Goal: Find specific page/section: Find specific page/section

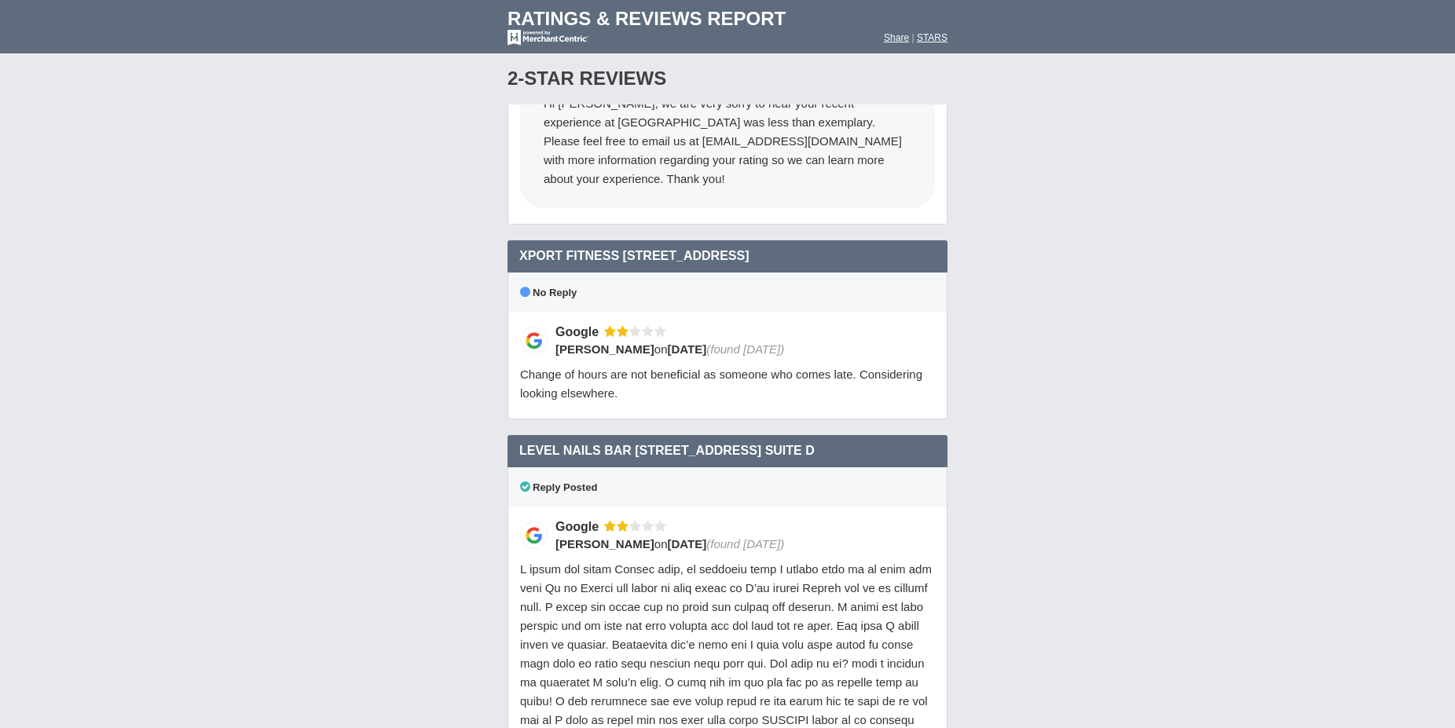
scroll to position [12299, 0]
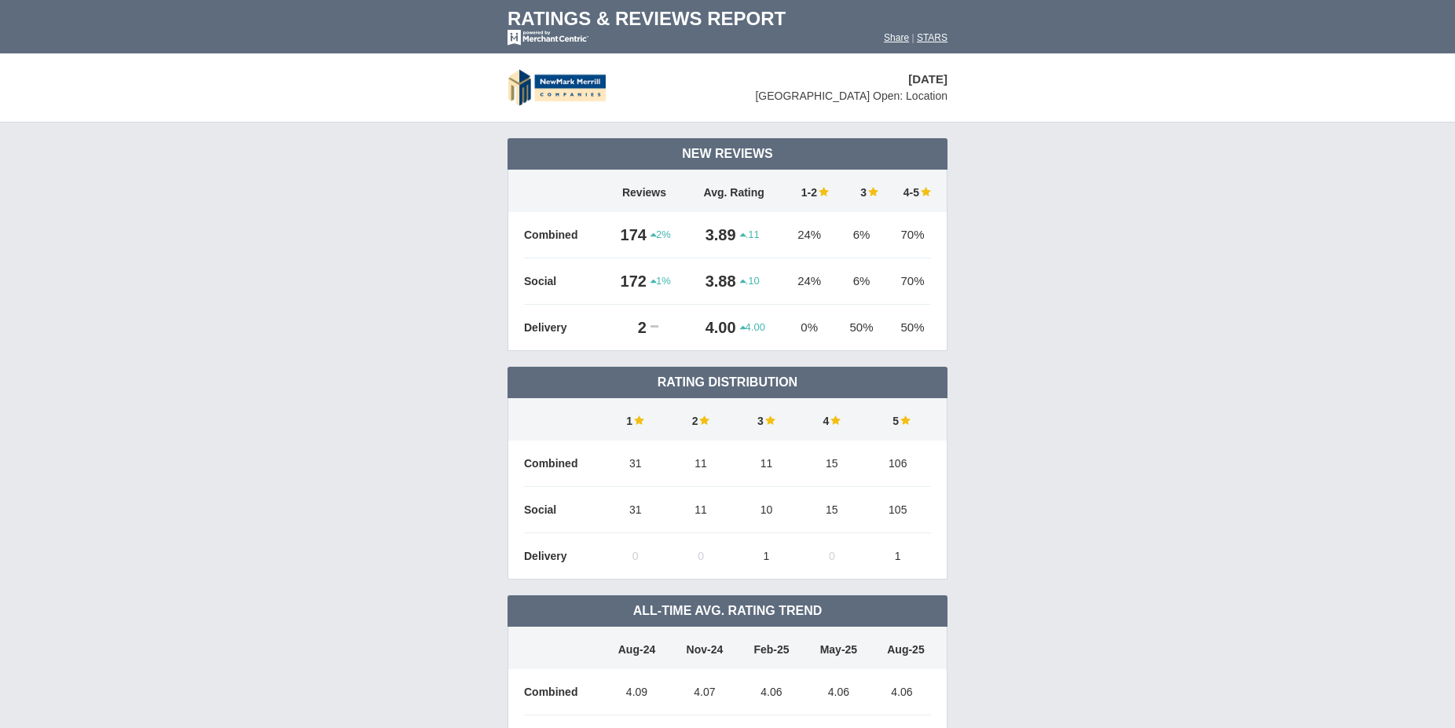
scroll to position [761, 0]
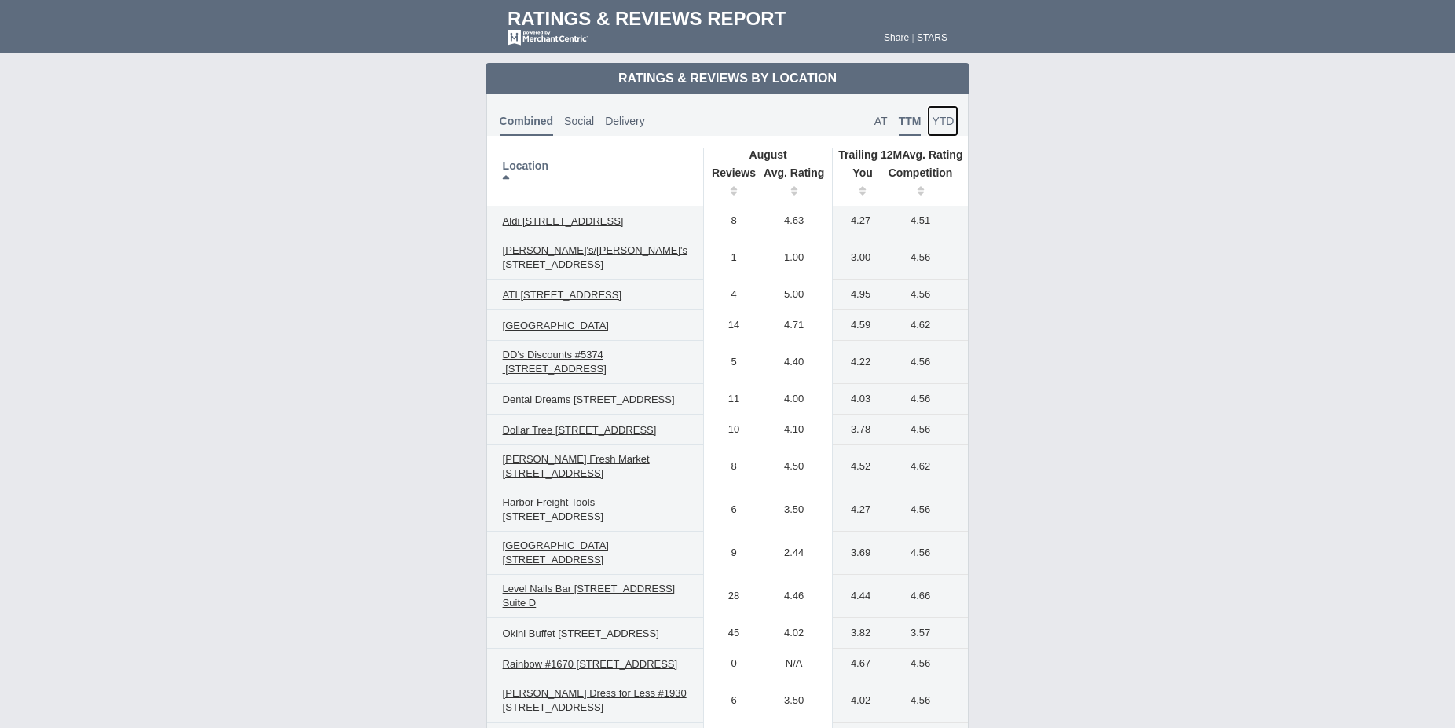
click at [932, 126] on span "YTD" at bounding box center [943, 121] width 22 height 13
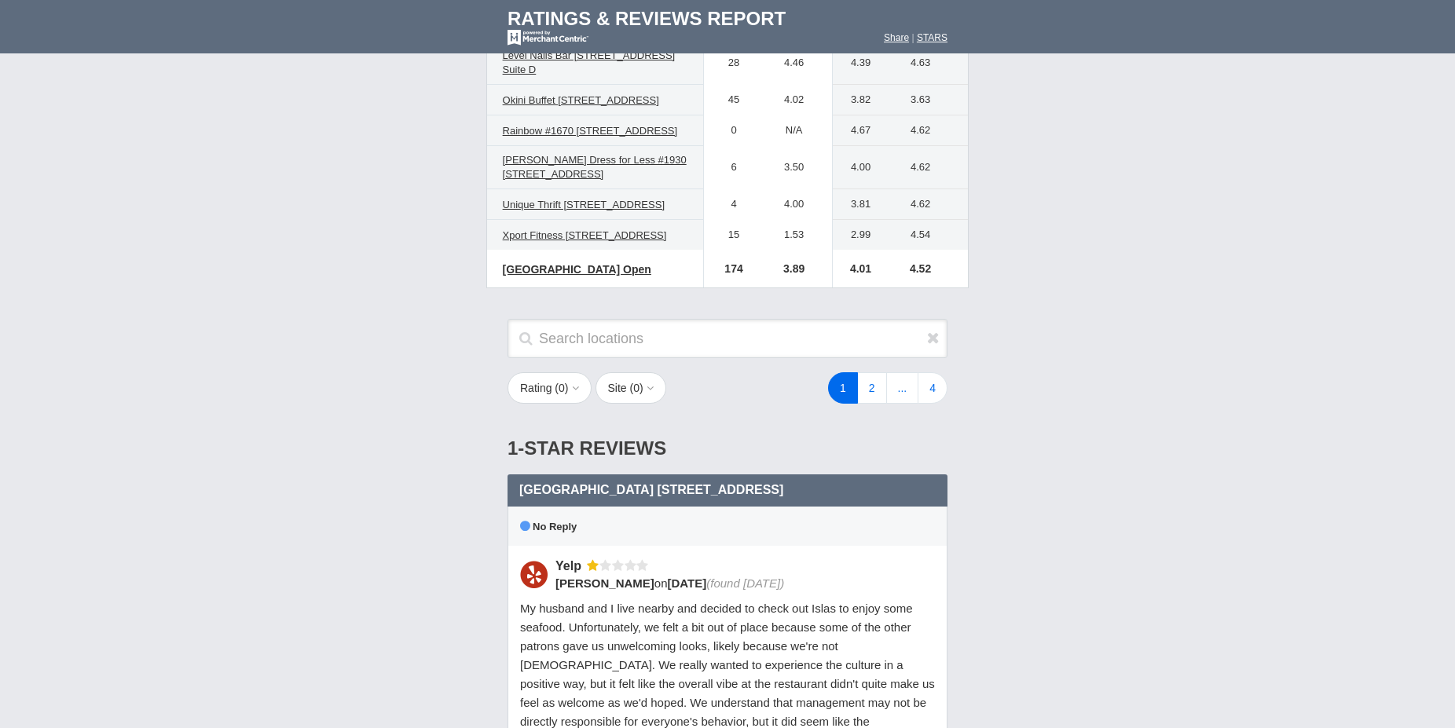
scroll to position [1322, 0]
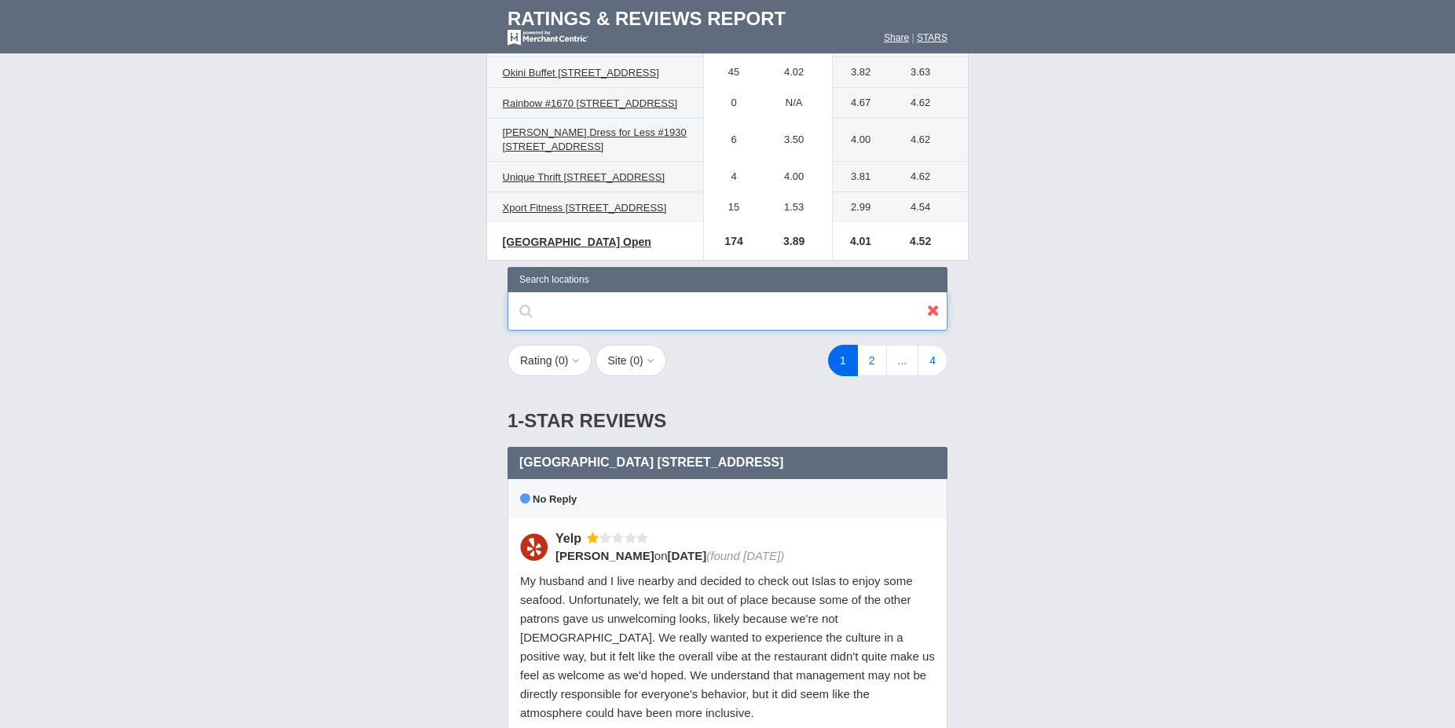
click at [675, 331] on input "text" at bounding box center [727, 310] width 440 height 39
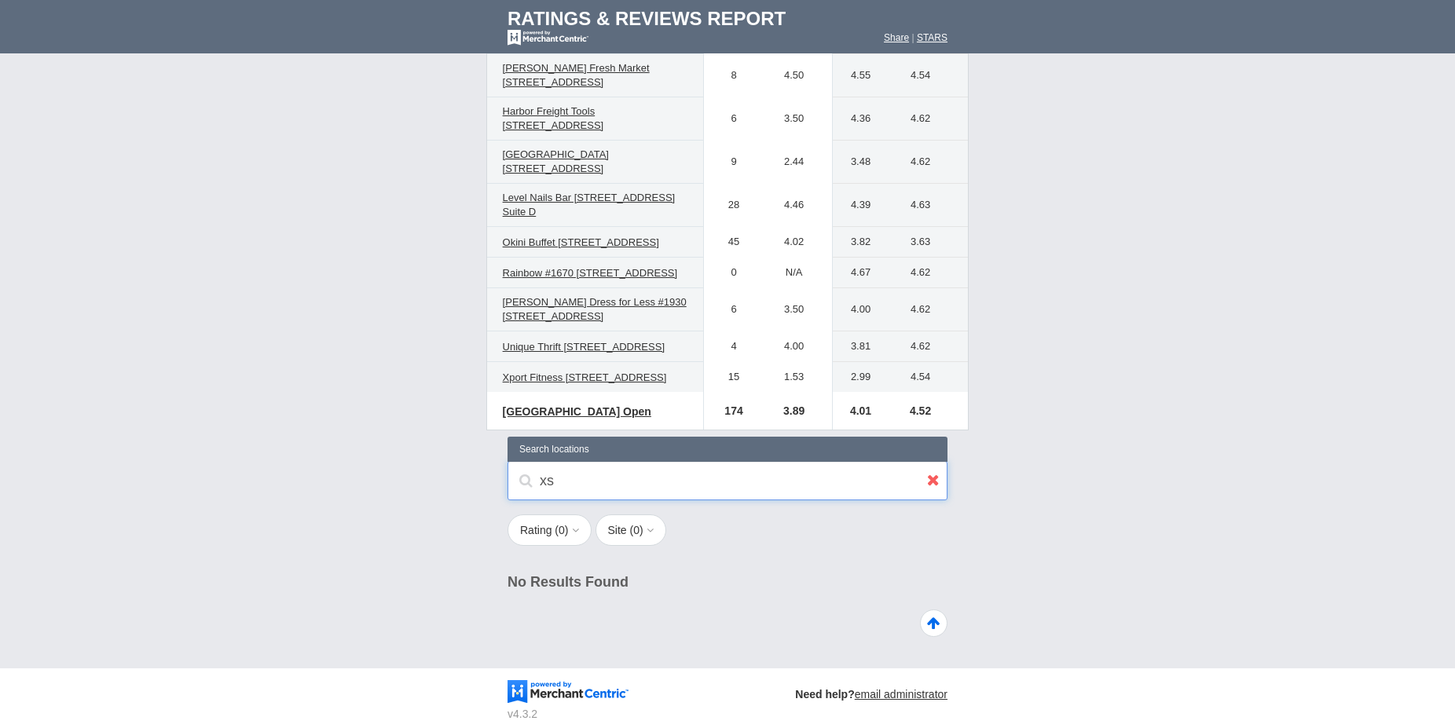
scroll to position [1243, 0]
type input "x"
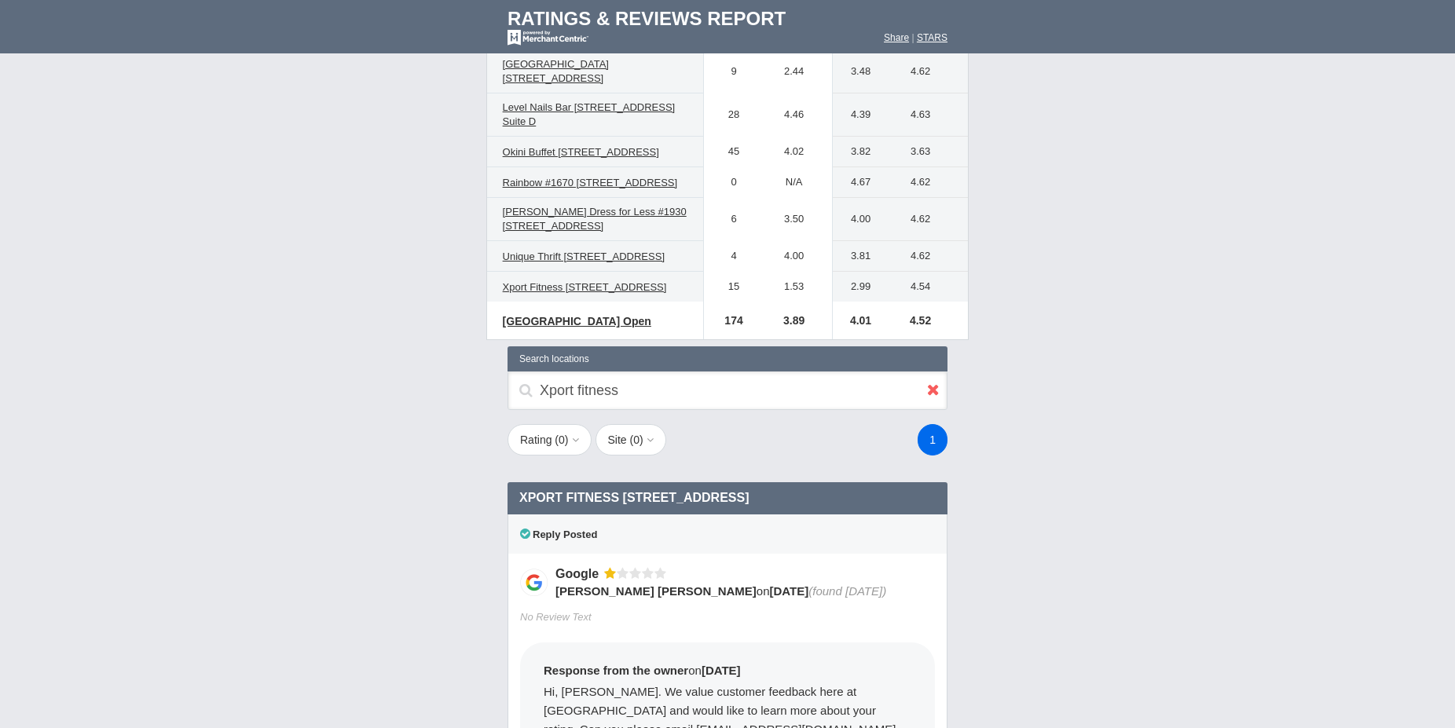
click at [522, 410] on div "Xport fitness Search locations" at bounding box center [727, 390] width 440 height 39
click at [525, 410] on div "Xport fitness Search locations" at bounding box center [727, 390] width 440 height 39
drag, startPoint x: 633, startPoint y: 479, endPoint x: 440, endPoint y: 464, distance: 193.8
click at [507, 410] on input "Xport fitness" at bounding box center [727, 390] width 440 height 39
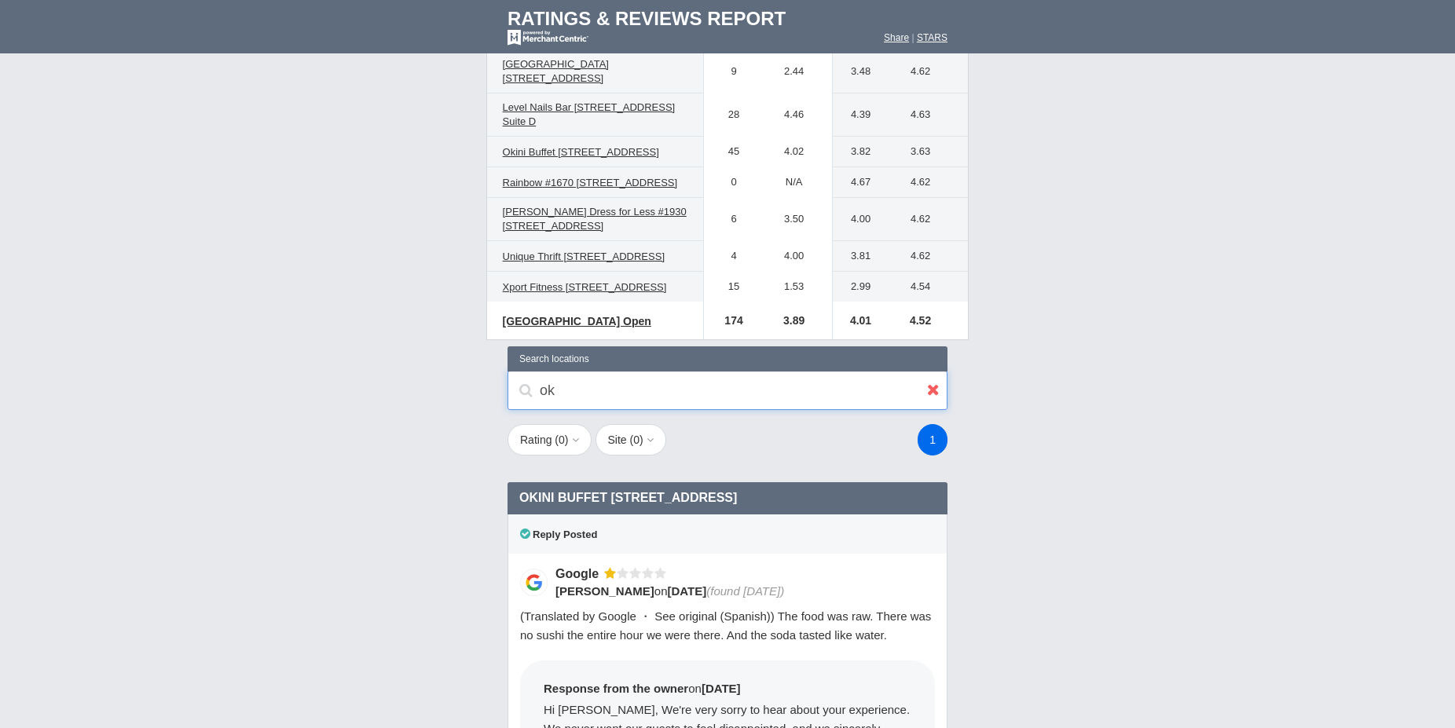
type input "o"
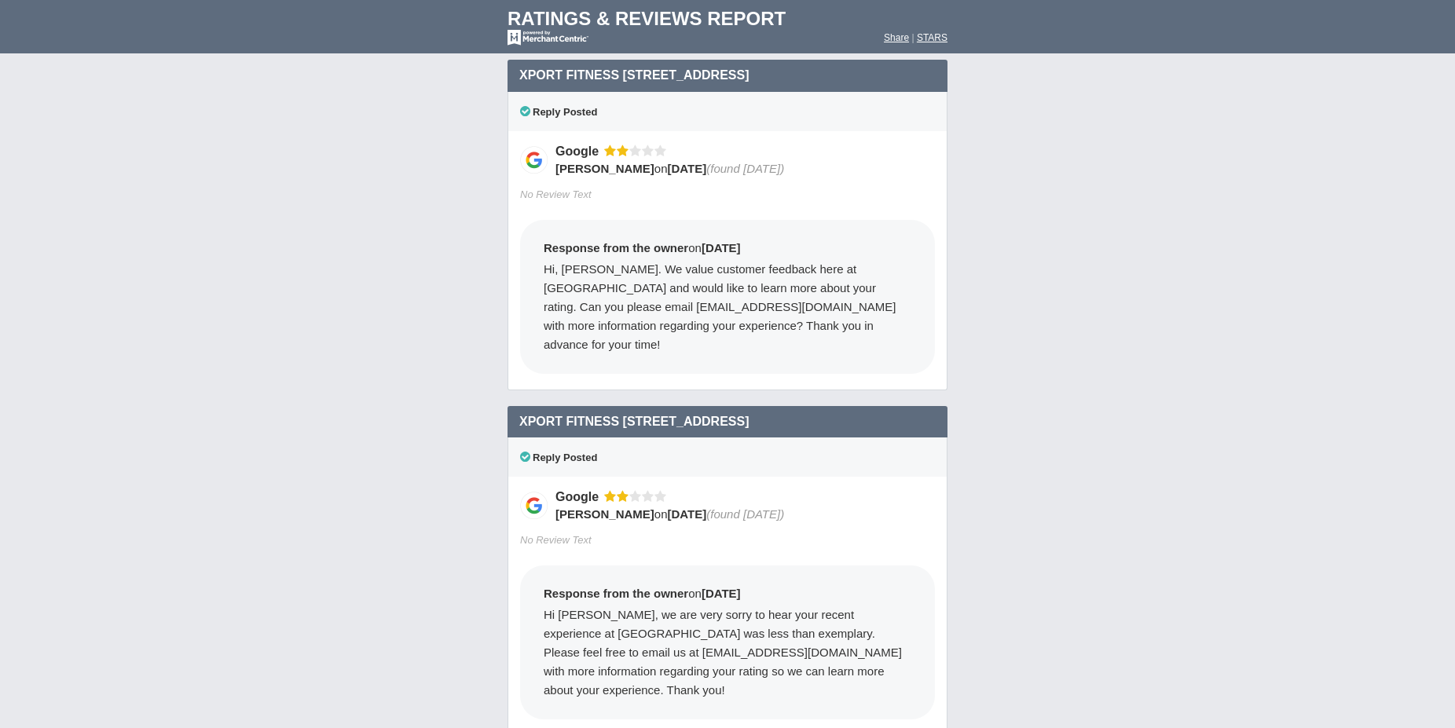
scroll to position [4530, 0]
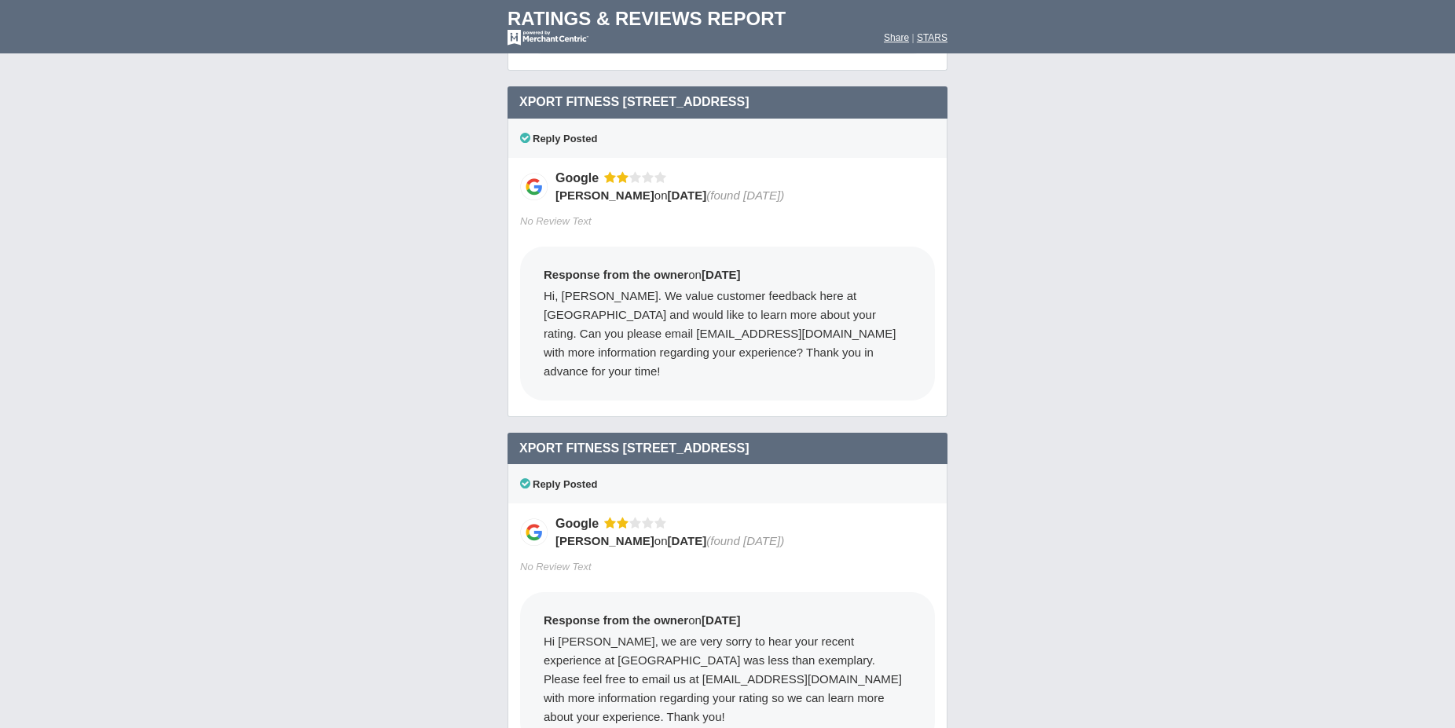
type input "xport"
click at [888, 38] on font "Share" at bounding box center [896, 37] width 25 height 11
